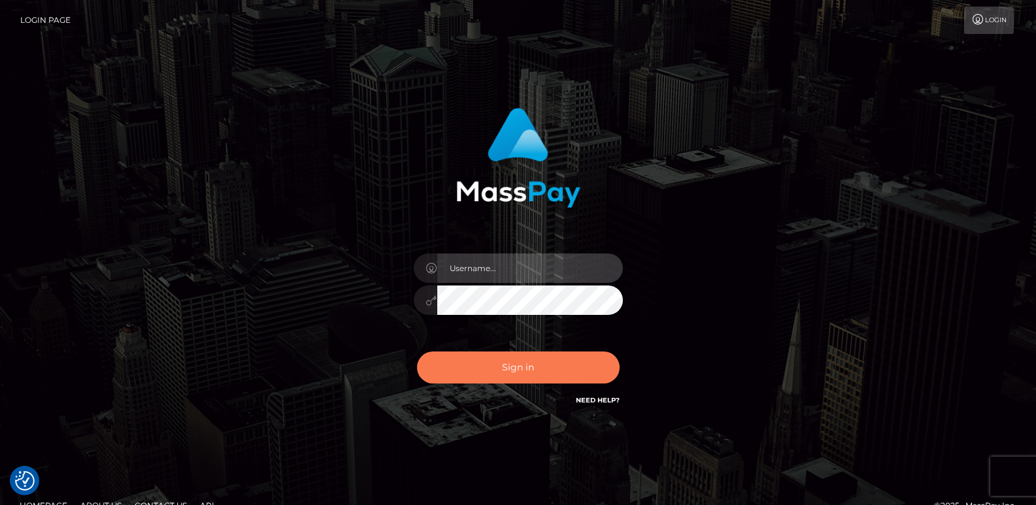
type input "[DOMAIN_NAME]"
click at [492, 371] on button "Sign in" at bounding box center [518, 368] width 203 height 32
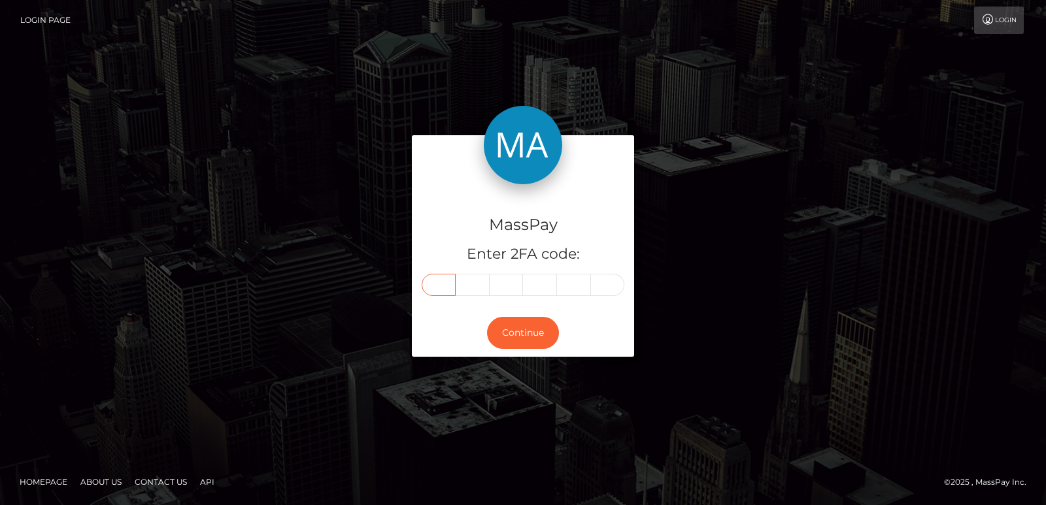
click at [438, 284] on input "text" at bounding box center [439, 285] width 34 height 22
paste input "5"
type input "5"
type input "7"
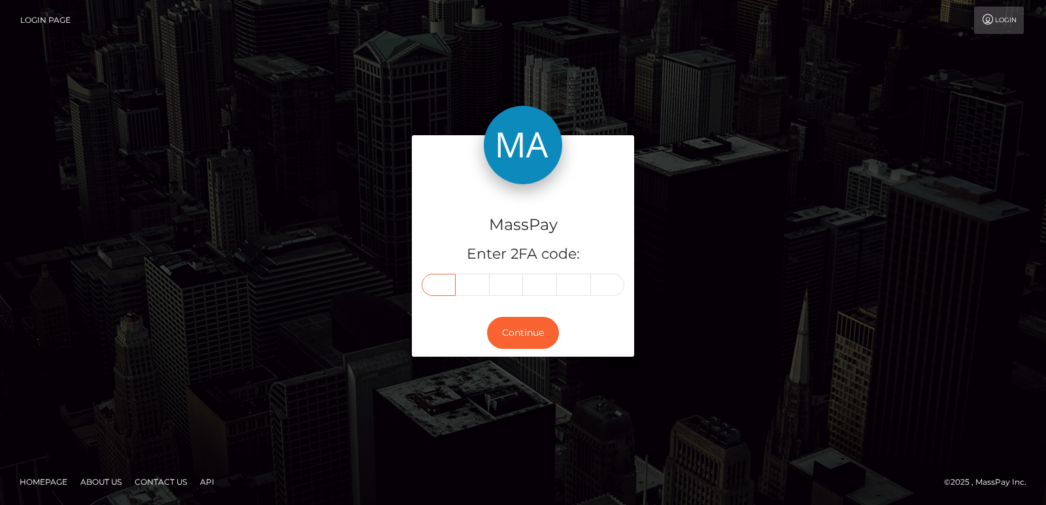
type input "7"
type input "2"
type input "0"
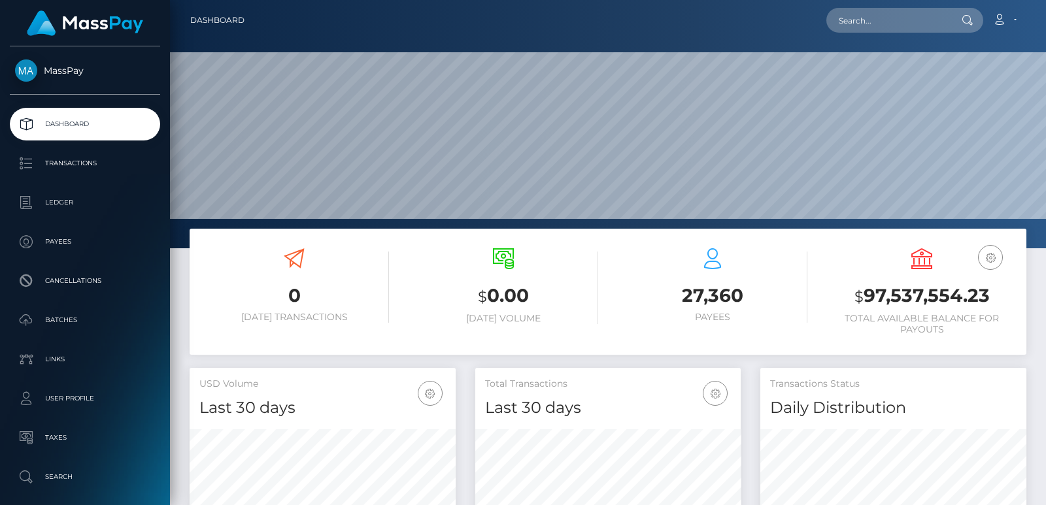
scroll to position [232, 265]
click at [852, 20] on input "text" at bounding box center [887, 20] width 123 height 25
paste input "letsgolaycie@gmail.com"
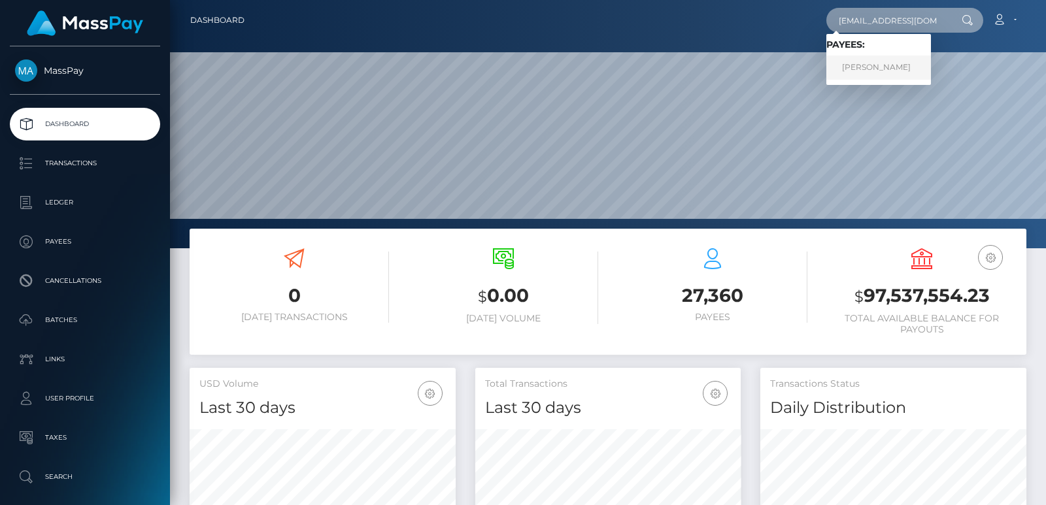
type input "letsgolaycie@gmail.com"
click at [866, 72] on link "Laycie Tobosa" at bounding box center [878, 68] width 105 height 24
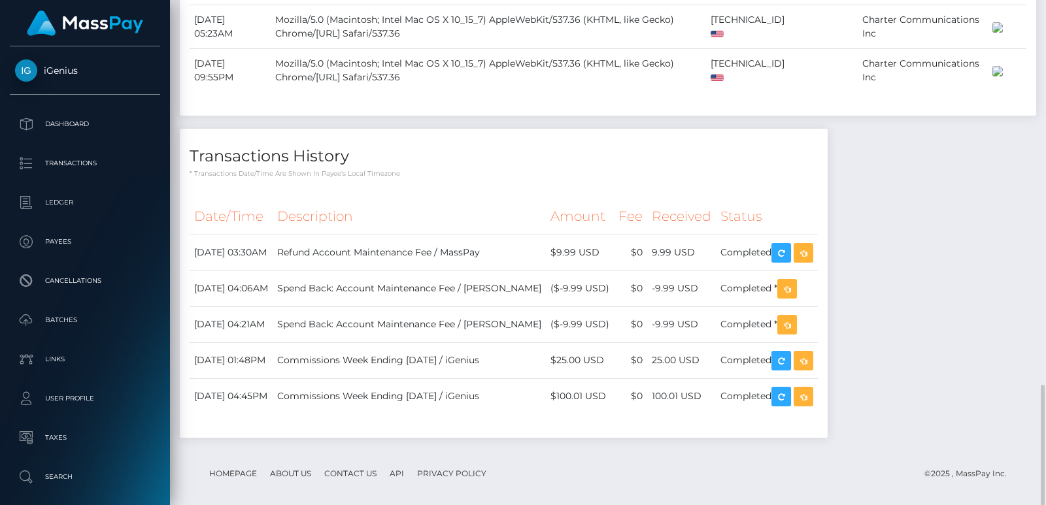
scroll to position [951, 0]
